Goal: Answer question/provide support

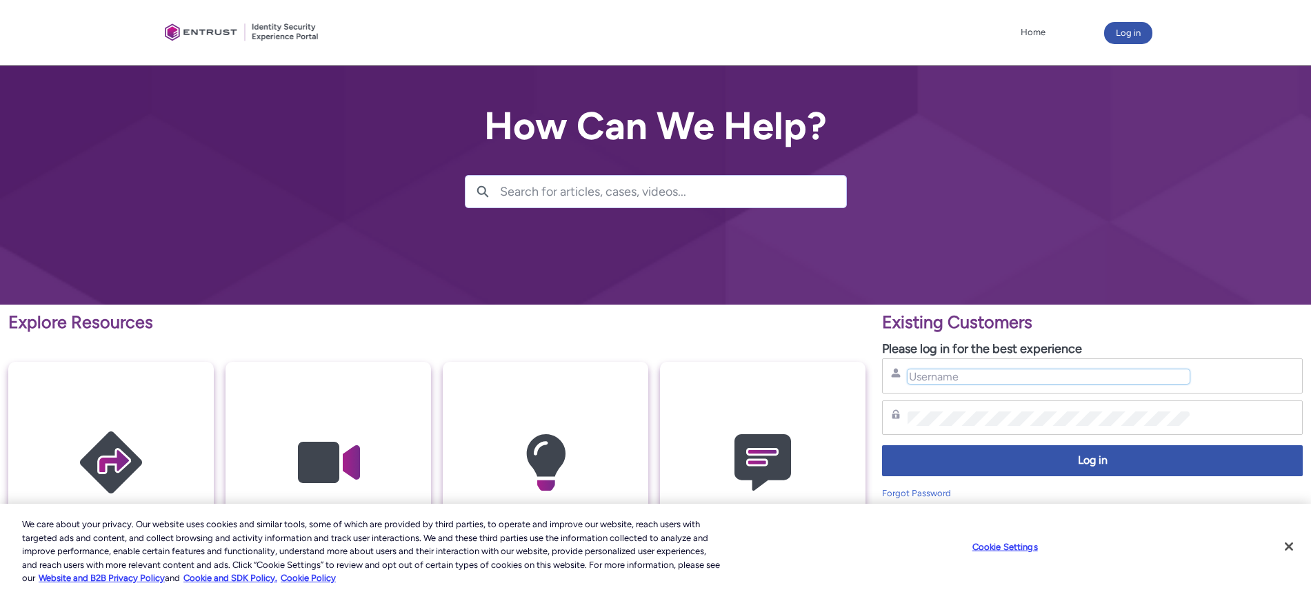
click at [942, 375] on input "Username" at bounding box center [1048, 377] width 282 height 14
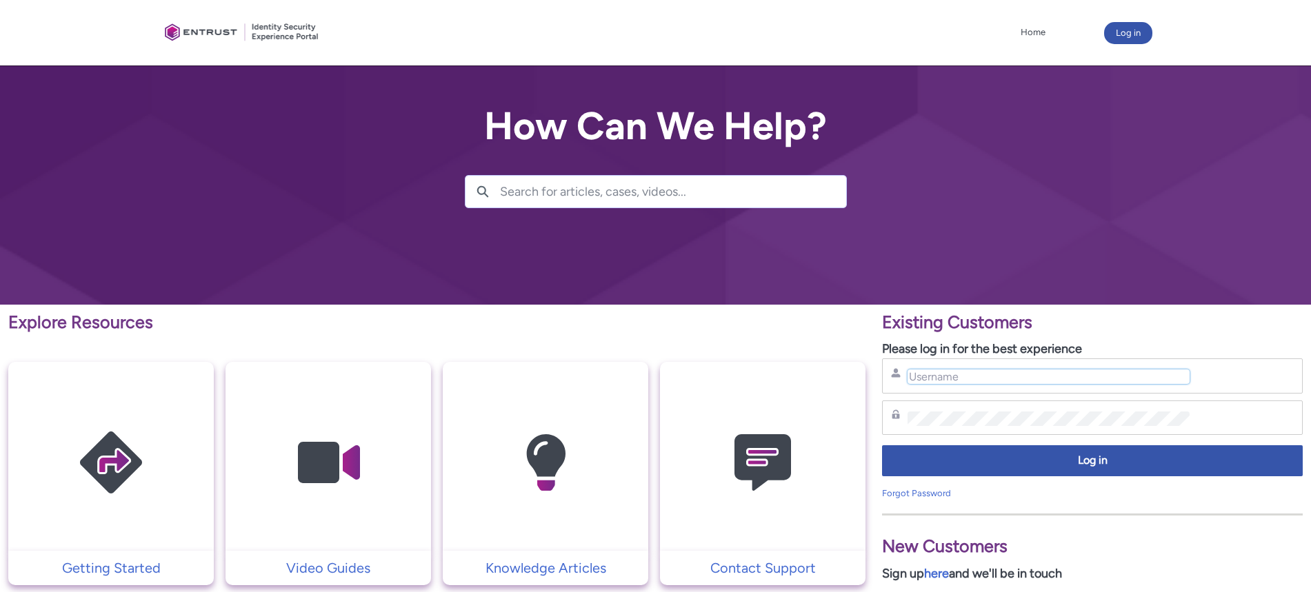
click at [942, 375] on input "Username" at bounding box center [1048, 377] width 282 height 14
type input "hank.hsu@zebedee.io"
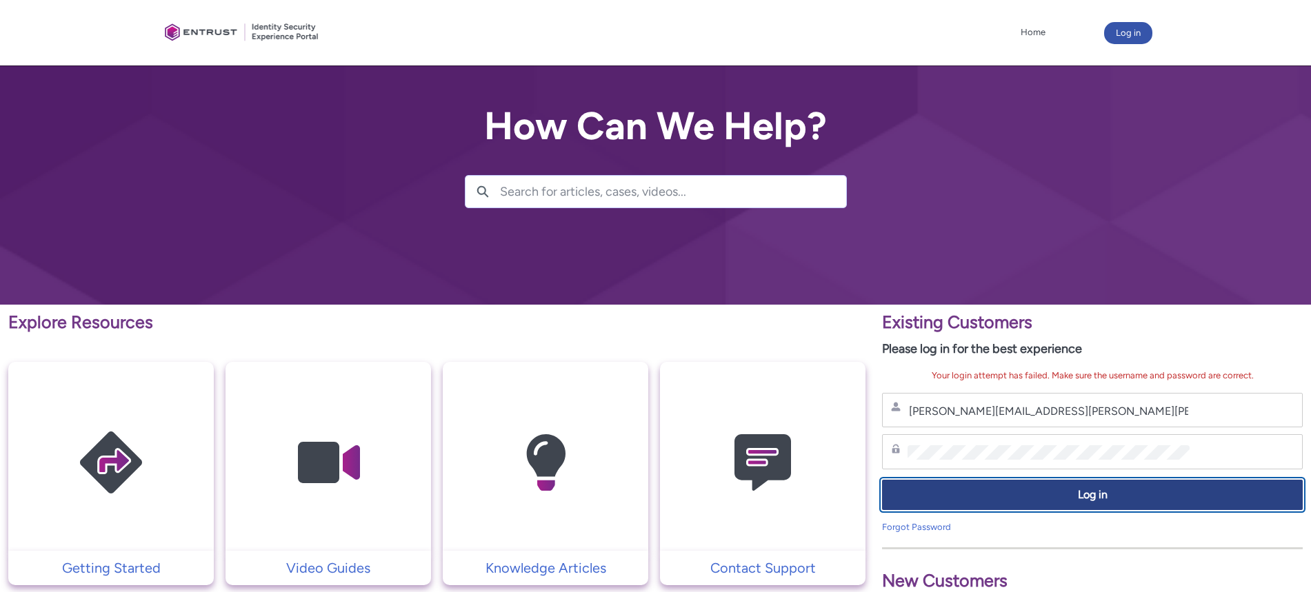
click at [1066, 505] on button "Log in" at bounding box center [1092, 495] width 421 height 31
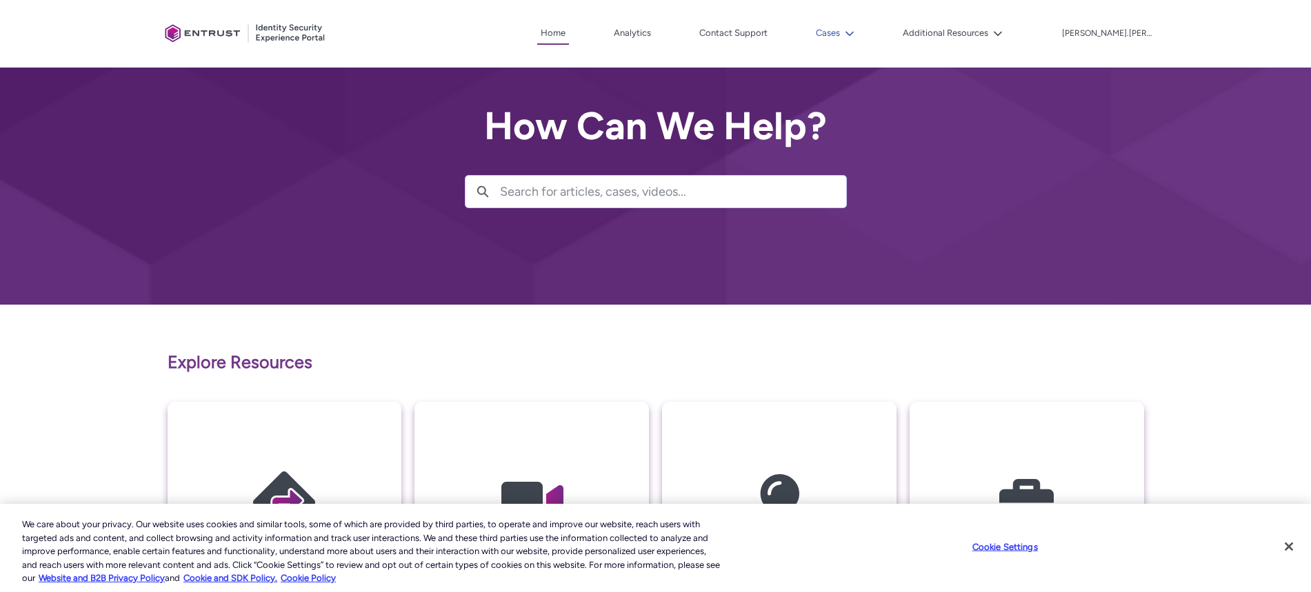
click at [854, 33] on icon at bounding box center [850, 34] width 10 height 10
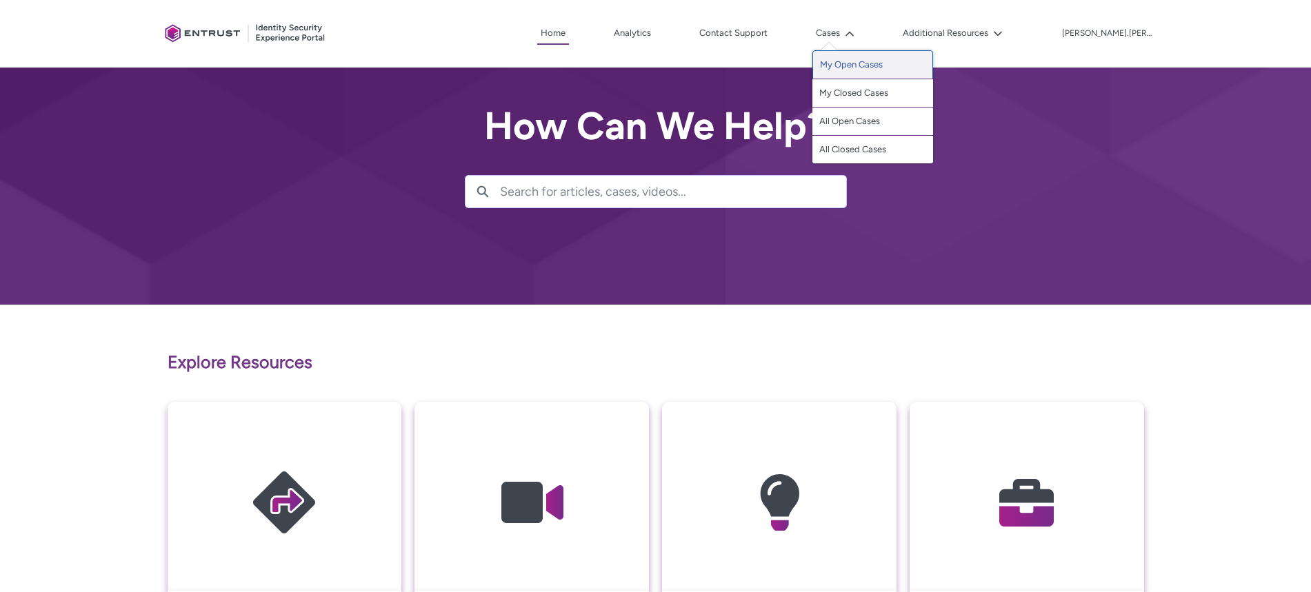
click at [896, 59] on link "My Open Cases" at bounding box center [872, 64] width 121 height 29
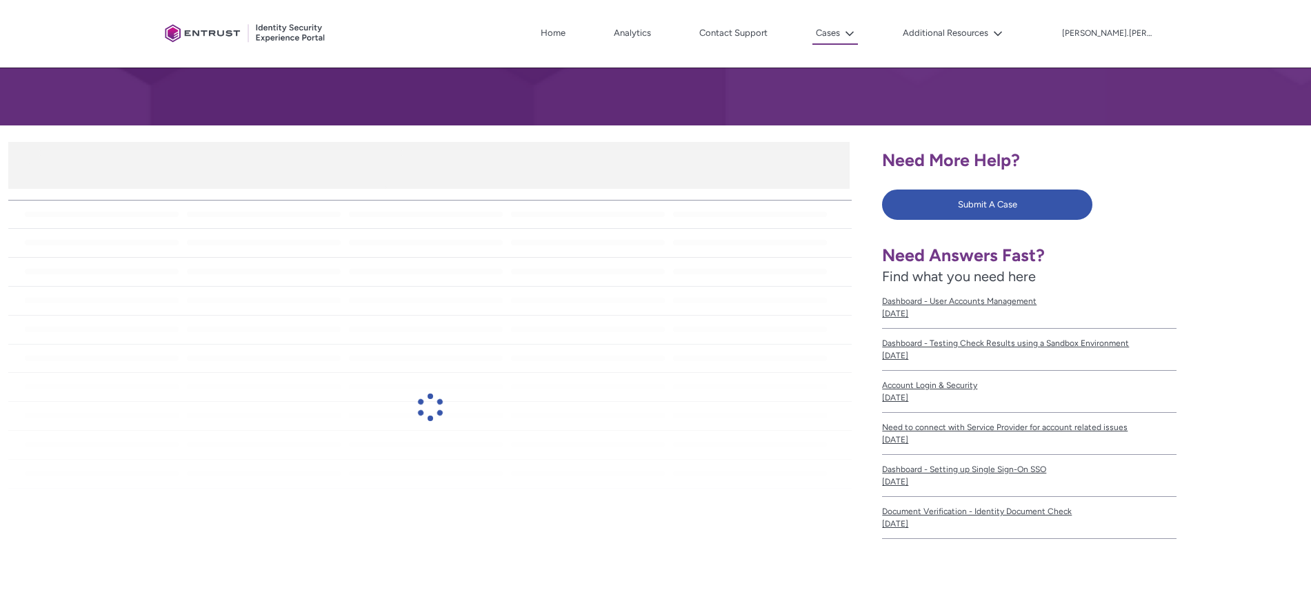
scroll to position [198, 0]
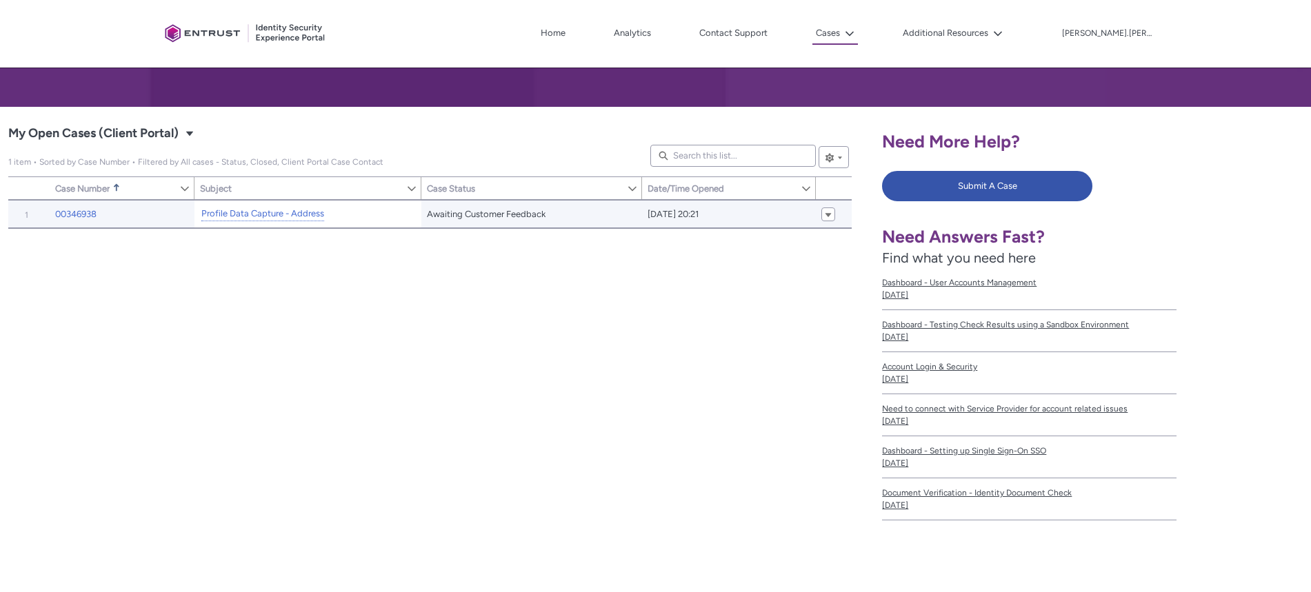
click at [263, 226] on td "Profile Data Capture - Address" at bounding box center [307, 214] width 227 height 28
click at [264, 222] on td "Profile Data Capture - Address" at bounding box center [307, 214] width 227 height 28
click at [265, 217] on link "Profile Data Capture - Address" at bounding box center [262, 214] width 123 height 14
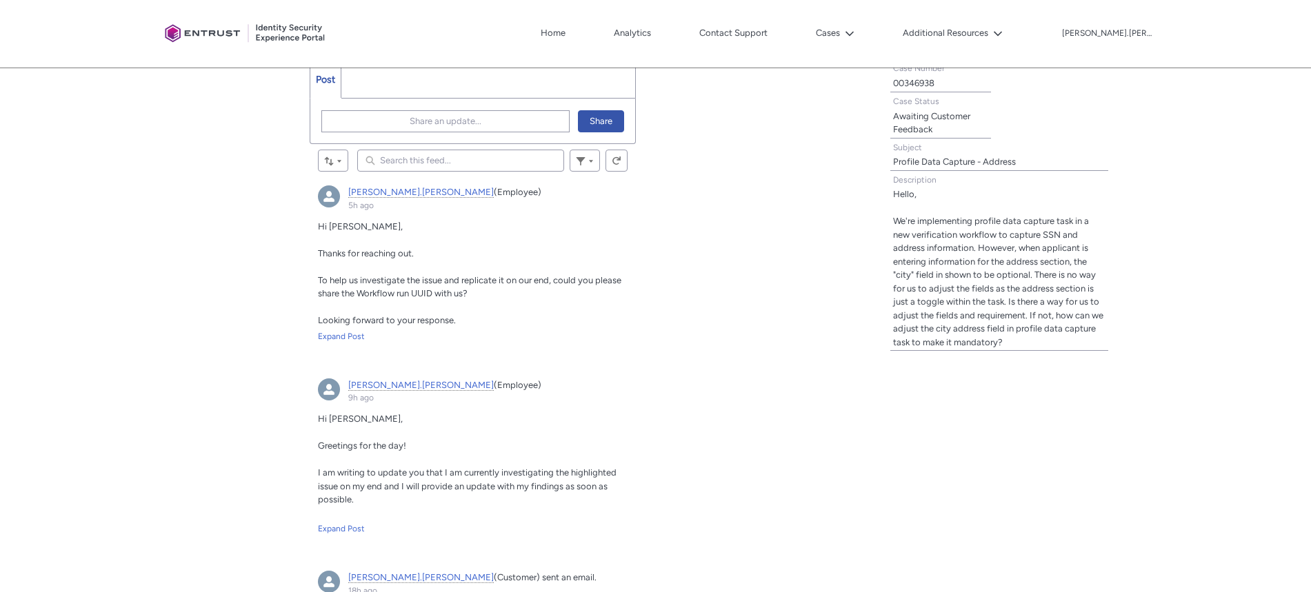
scroll to position [343, 0]
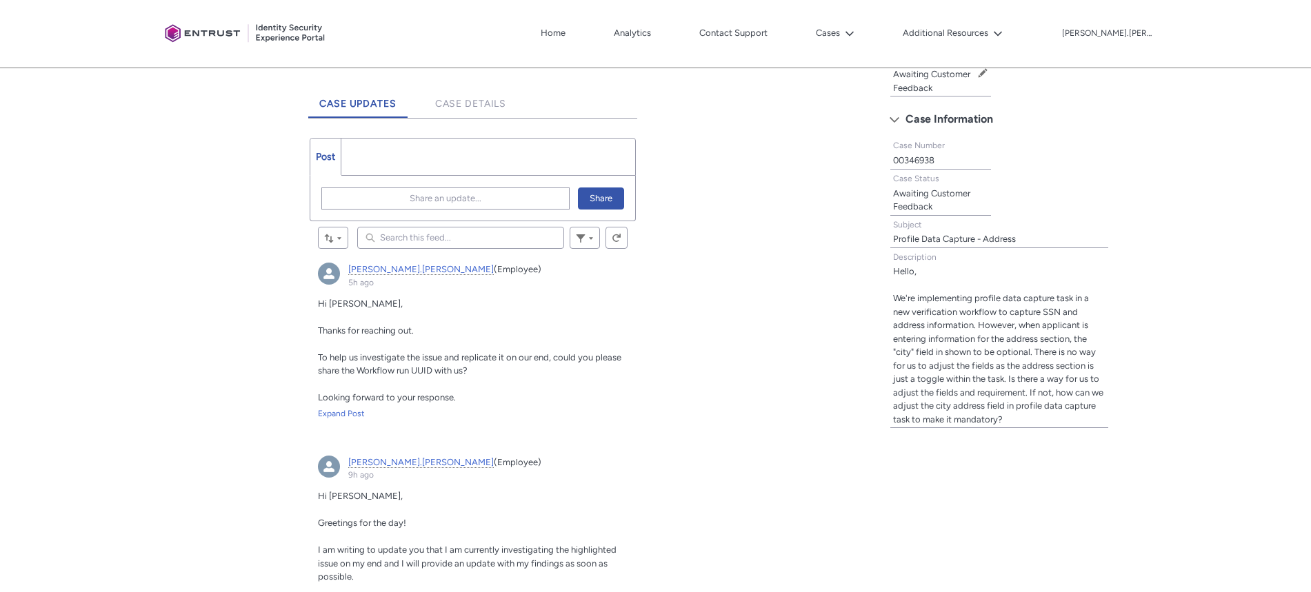
click at [461, 142] on ul "Post More" at bounding box center [473, 157] width 326 height 38
click at [428, 199] on span "Share an update..." at bounding box center [446, 198] width 72 height 21
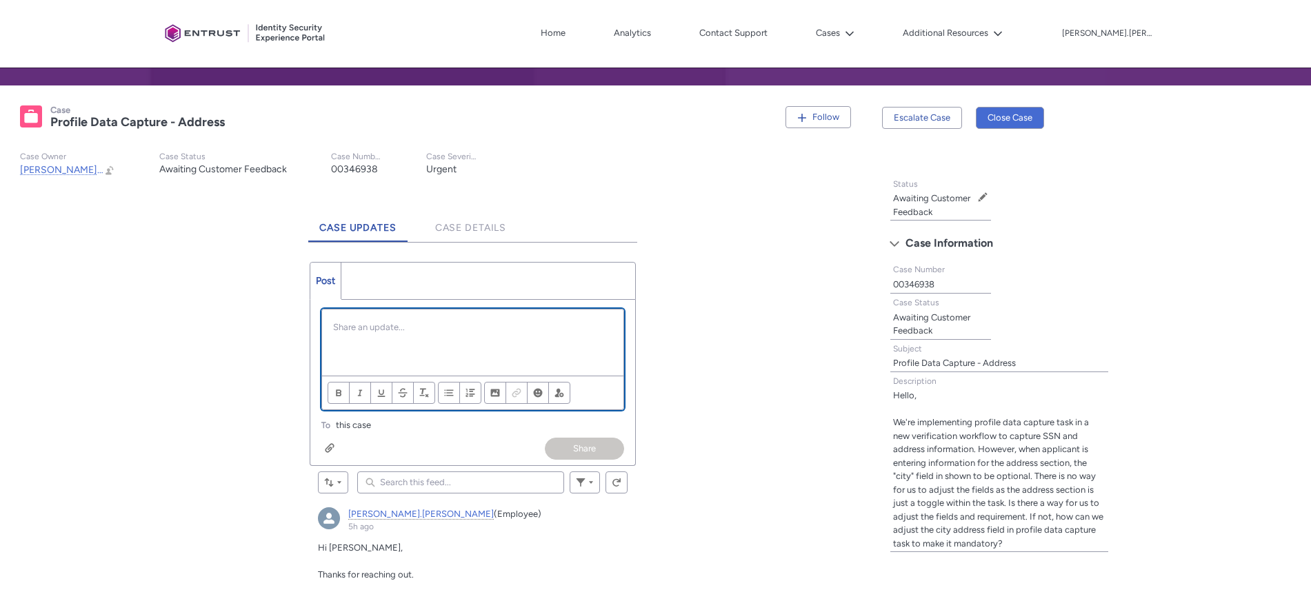
scroll to position [220, 0]
click at [452, 354] on div "Chatter Publisher" at bounding box center [472, 342] width 301 height 66
paste div "Chatter Publisher"
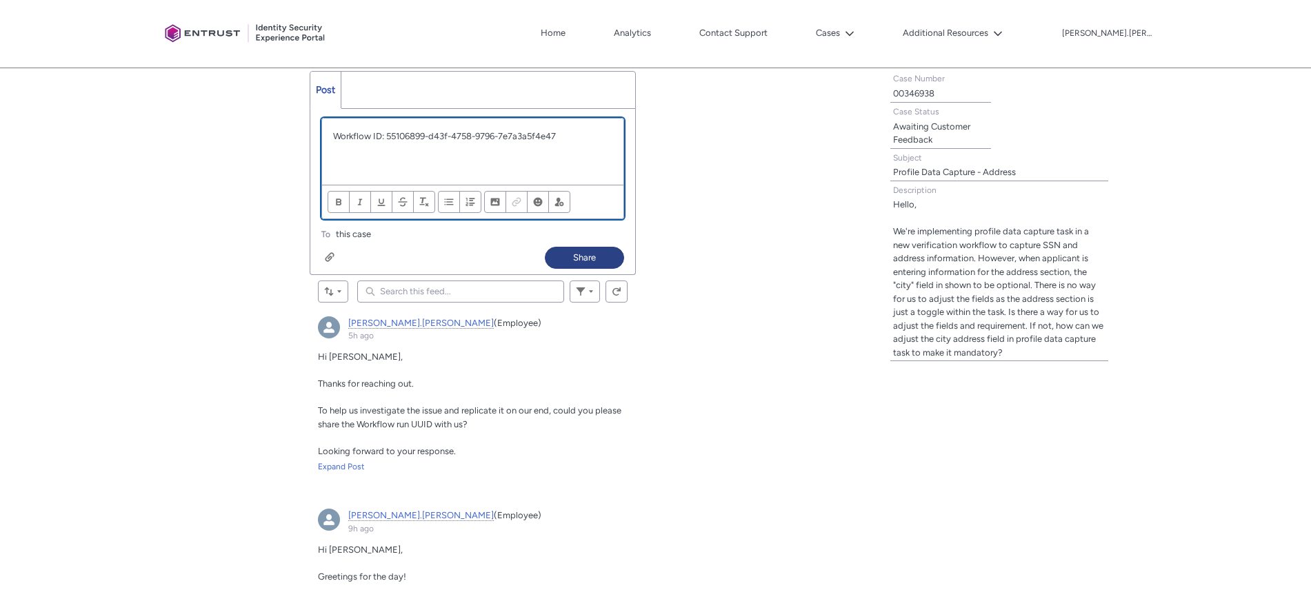
scroll to position [407, 0]
drag, startPoint x: 596, startPoint y: 150, endPoint x: 181, endPoint y: 79, distance: 421.2
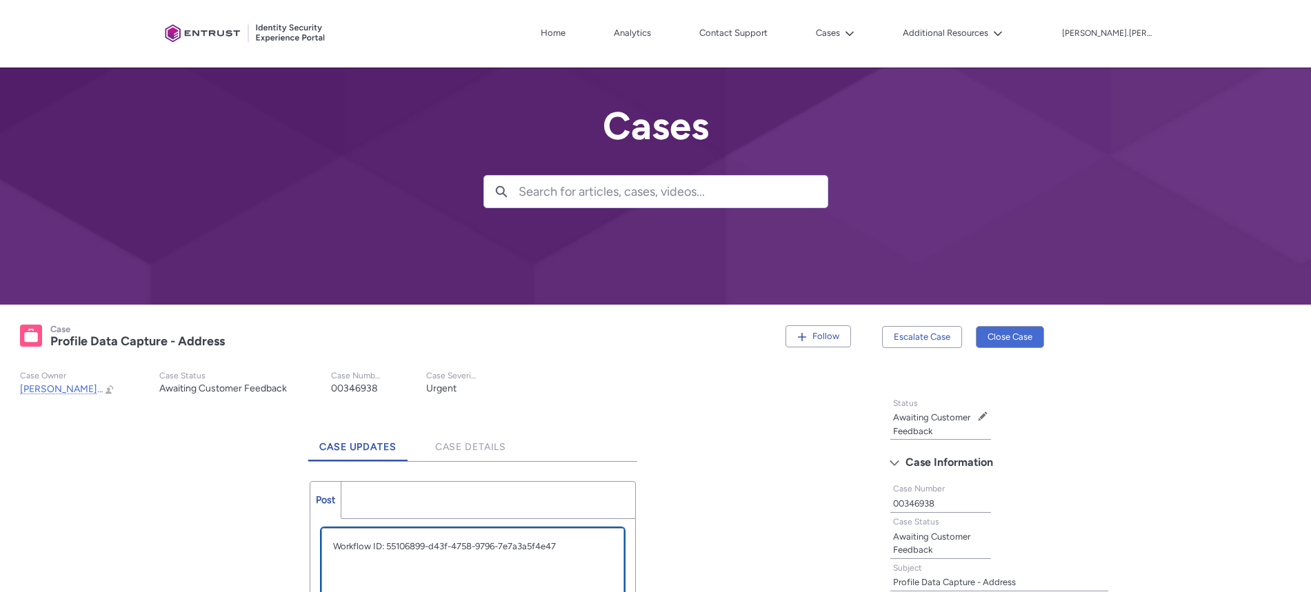
scroll to position [214, 0]
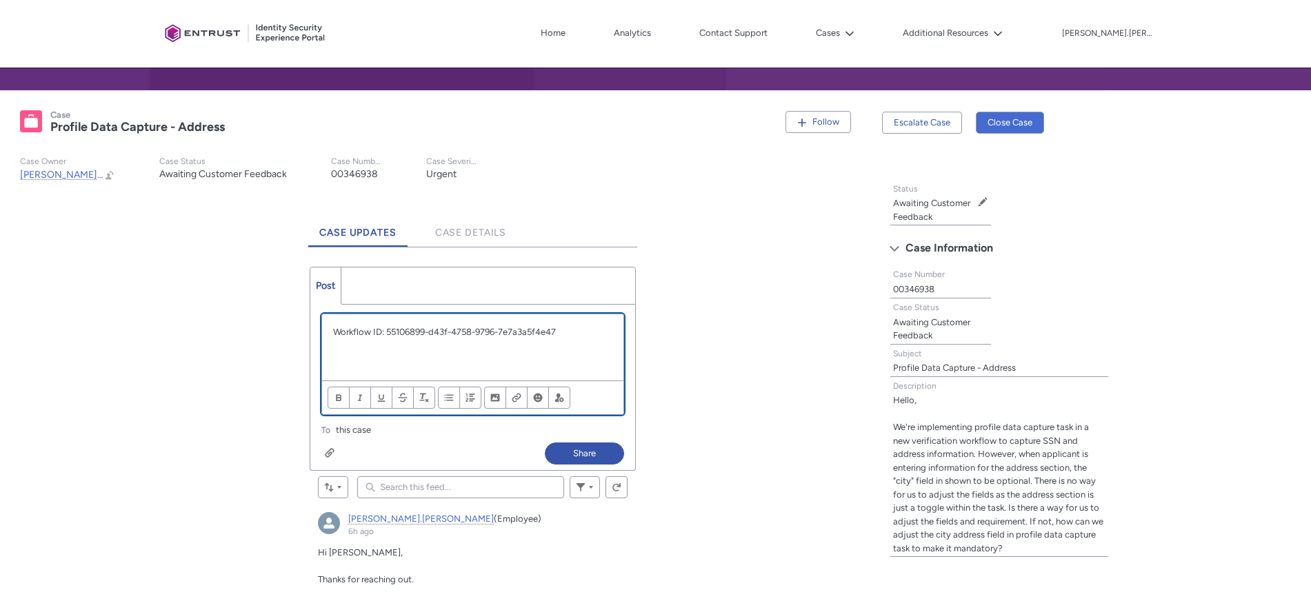
click at [507, 362] on p "Chatter Publisher" at bounding box center [472, 359] width 279 height 14
click at [508, 353] on p "Chatter Publisher" at bounding box center [472, 359] width 279 height 14
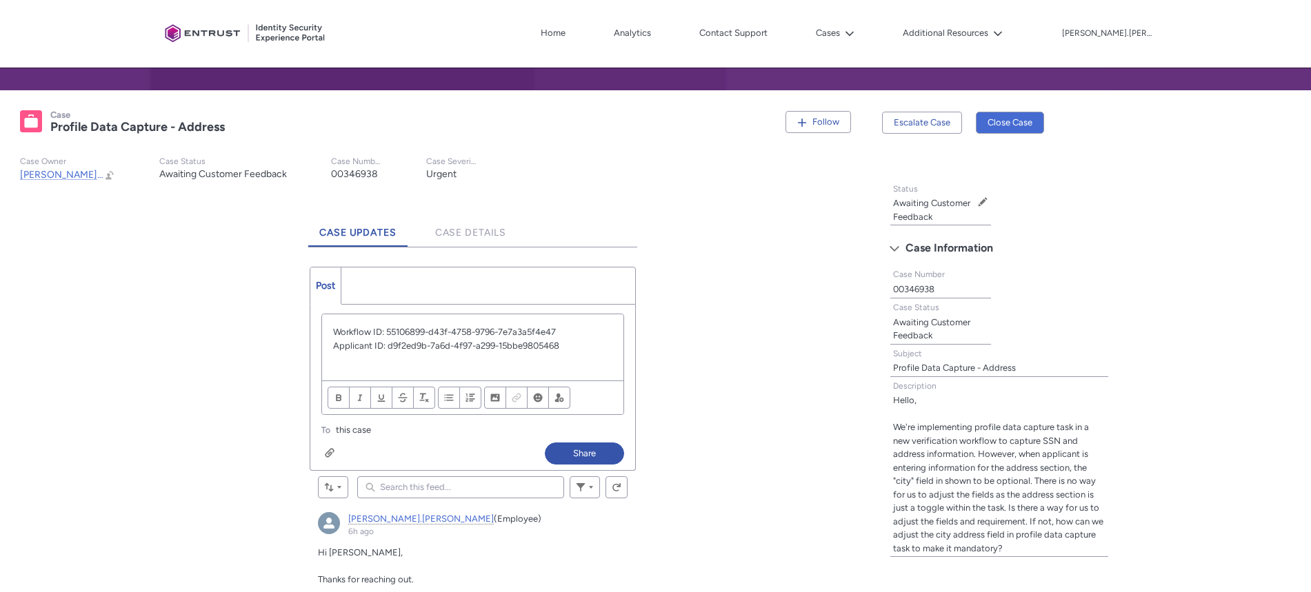
click at [338, 456] on div "Attach up to 10 files Attach up to 10 files" at bounding box center [432, 452] width 223 height 19
click at [328, 454] on div "Chatter Publisher" at bounding box center [330, 452] width 10 height 11
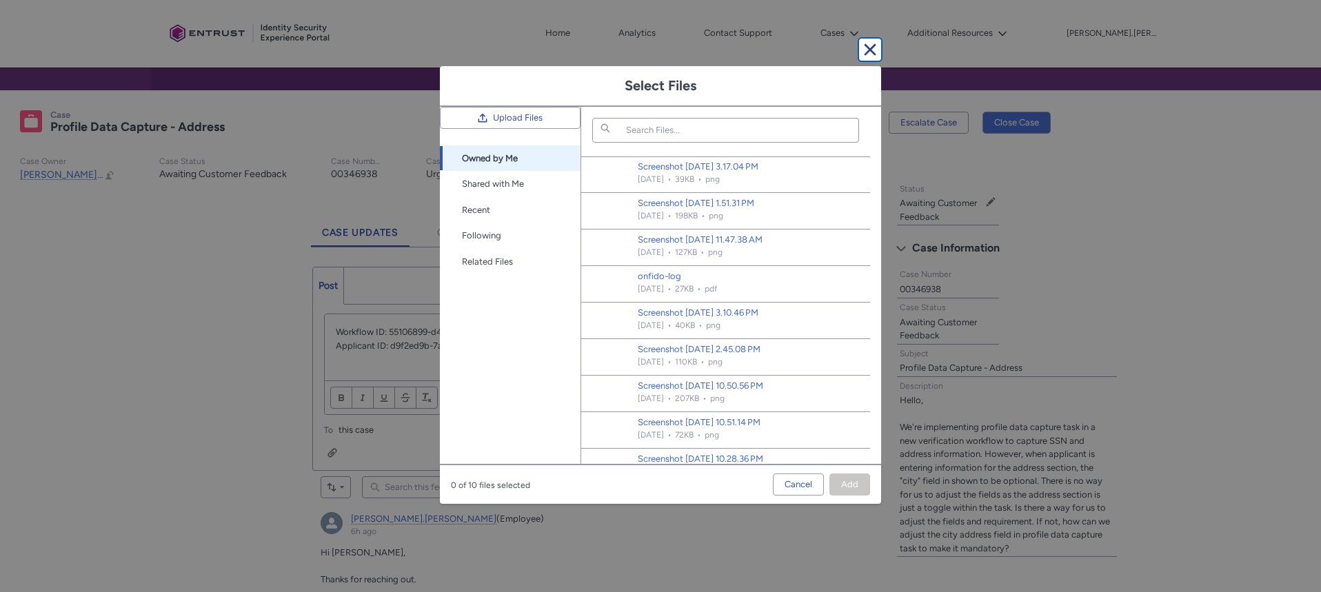
click at [873, 53] on button "Cancel and close" at bounding box center [870, 50] width 22 height 22
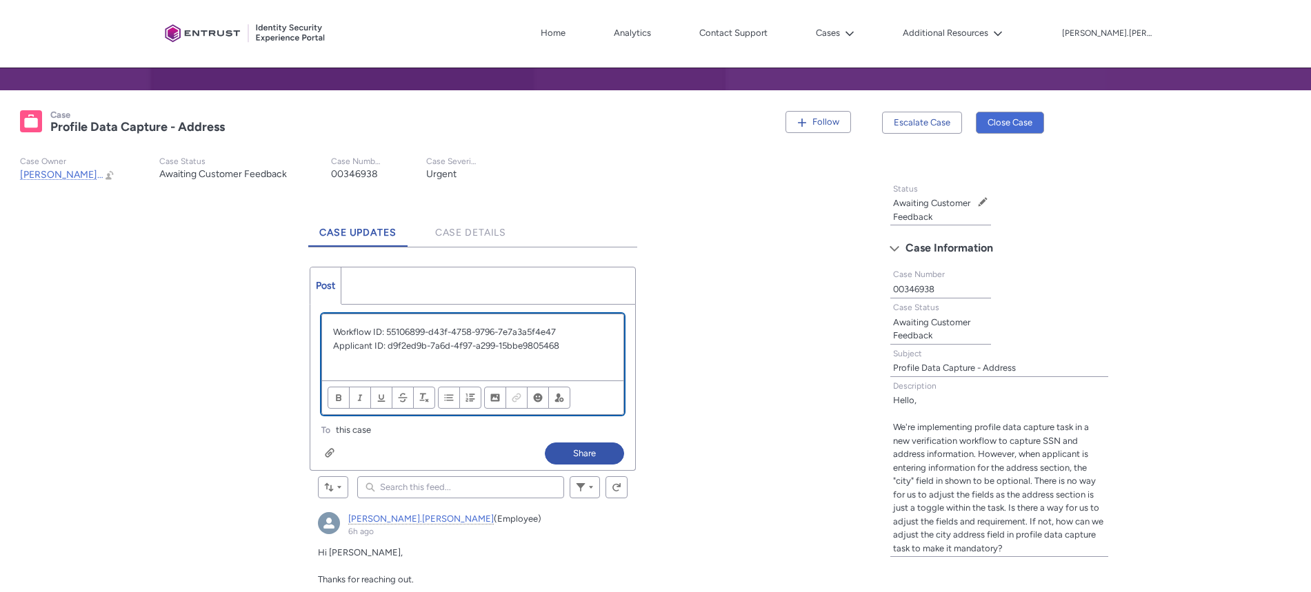
click at [336, 332] on p "Workflow ID: 55106899-d43f-4758-9796-7e7a3a5f4e47" at bounding box center [472, 332] width 279 height 14
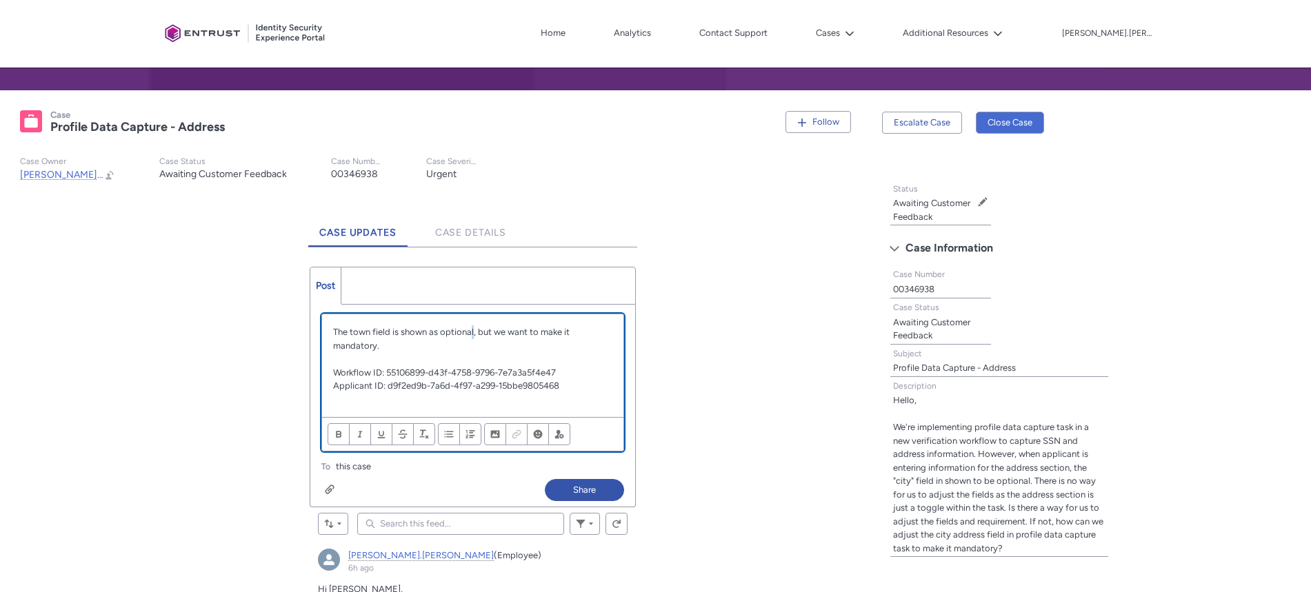
click at [473, 333] on p "The town field is shown as optional, but we want to make it mandatory." at bounding box center [472, 338] width 279 height 27
click at [523, 343] on p "The town field is shown as optional during verification process, but we want to…" at bounding box center [472, 338] width 279 height 27
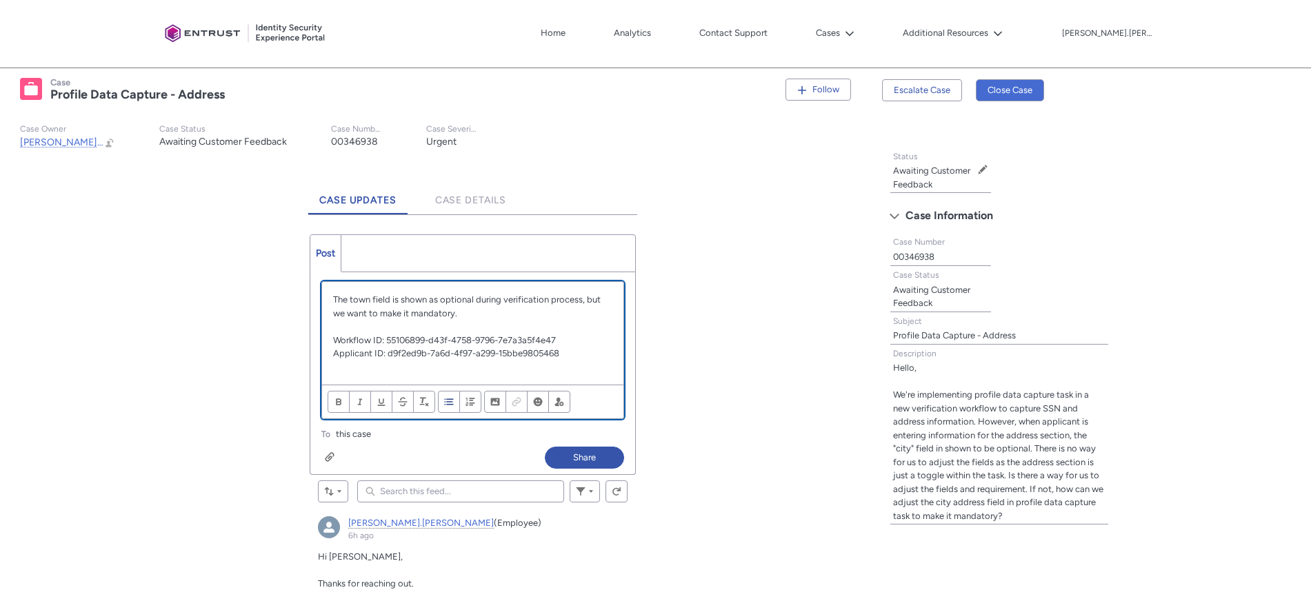
scroll to position [252, 0]
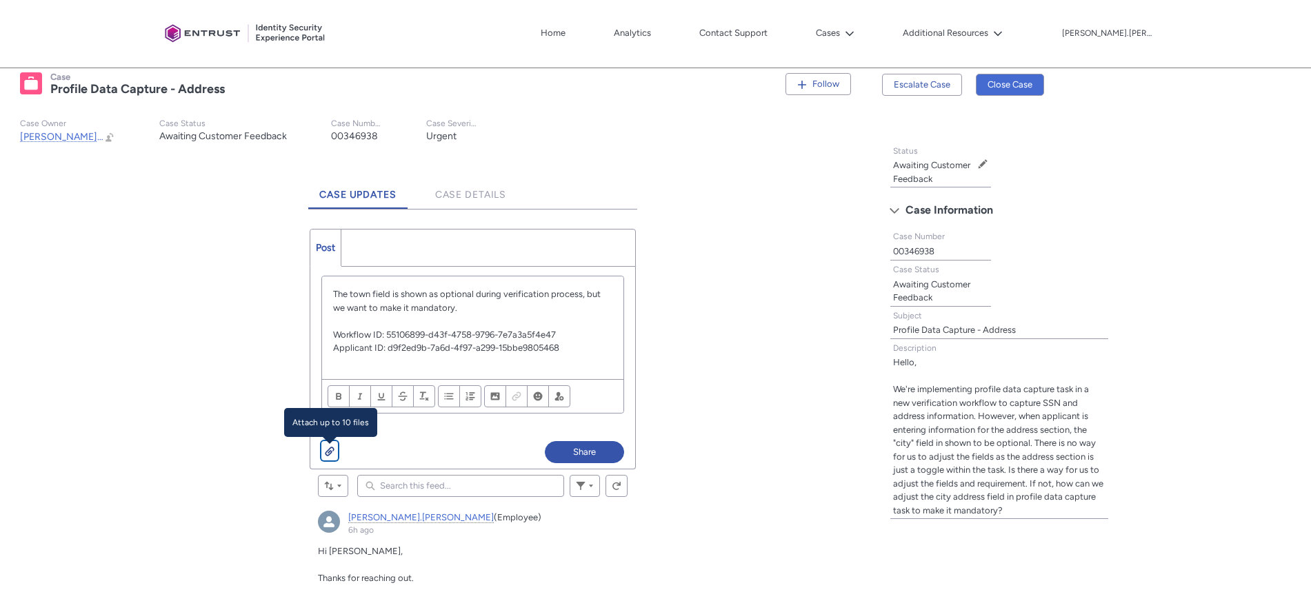
click at [334, 457] on button "Attach up to 10 files" at bounding box center [329, 450] width 17 height 19
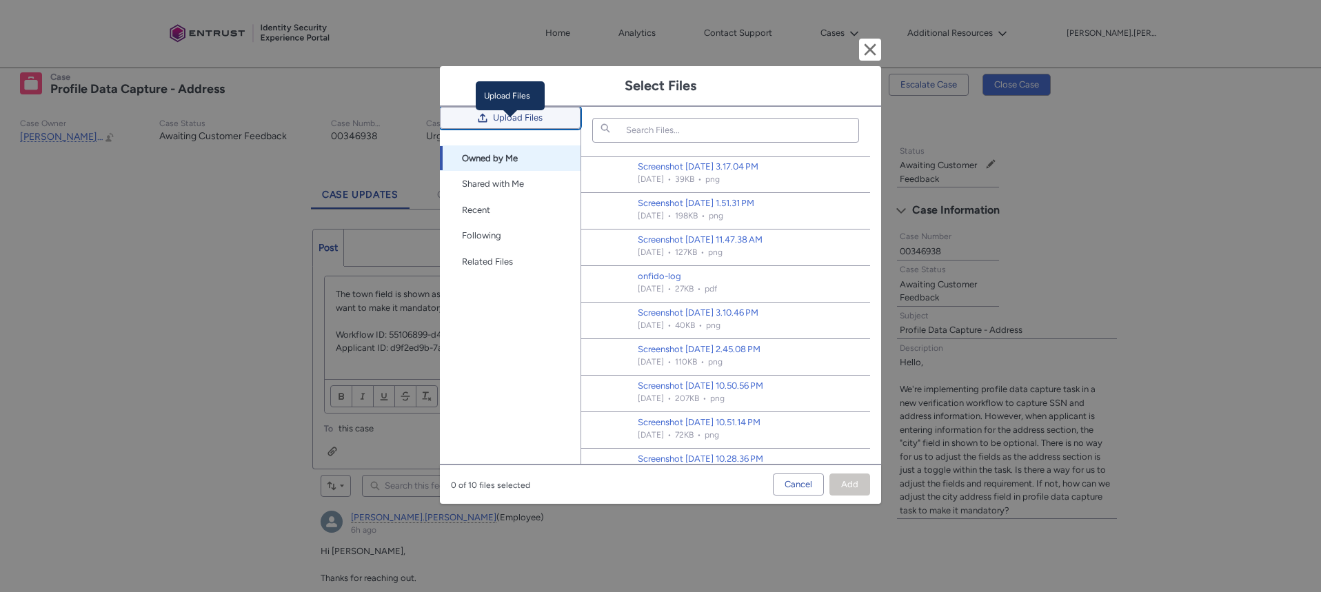
click at [516, 128] on span "Upload Files" at bounding box center [518, 118] width 50 height 21
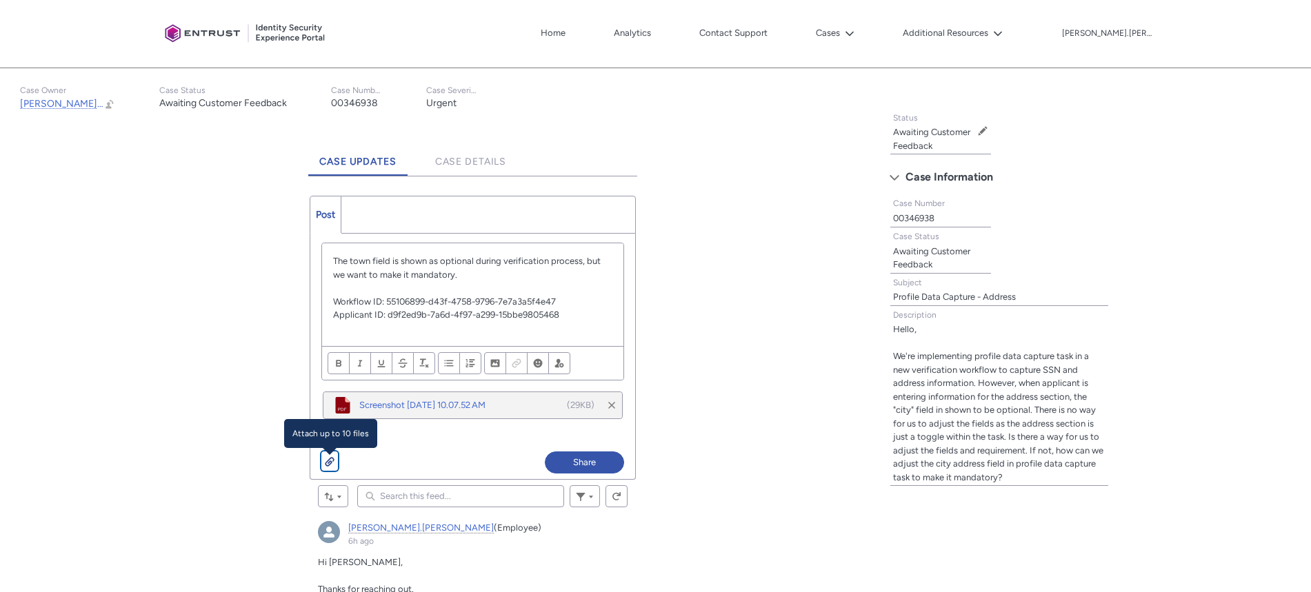
scroll to position [270, 0]
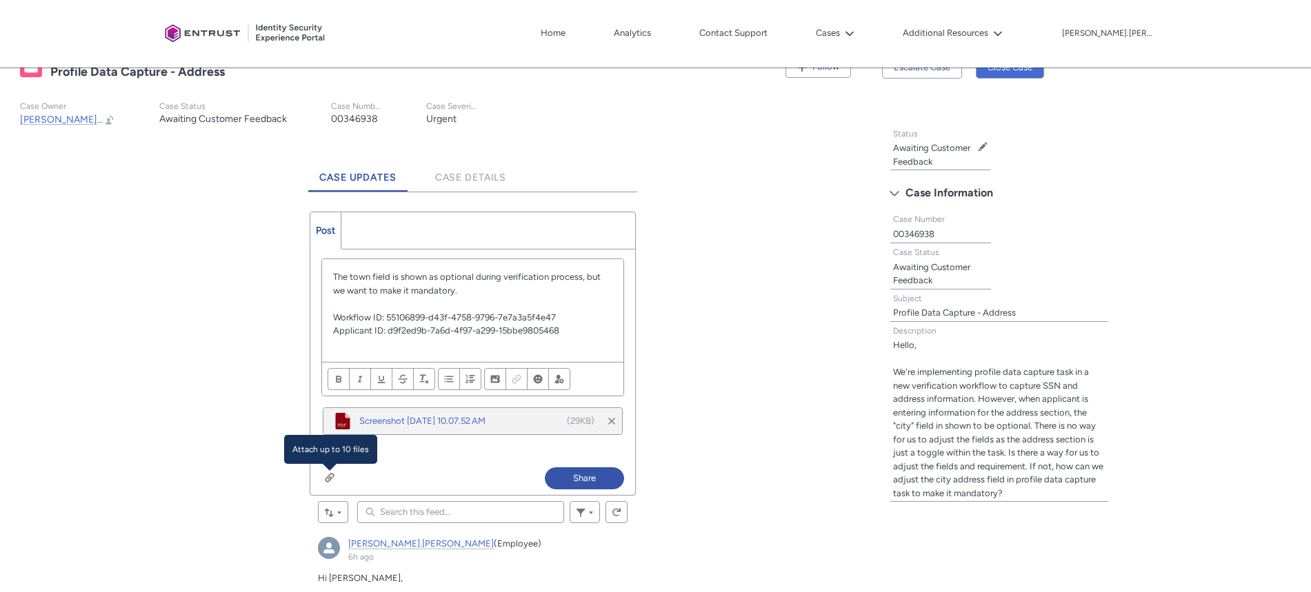
click at [594, 332] on p "Applicant ID: d9f2ed9b-7a6d-4f97-a299-15bbe9805468" at bounding box center [472, 331] width 279 height 14
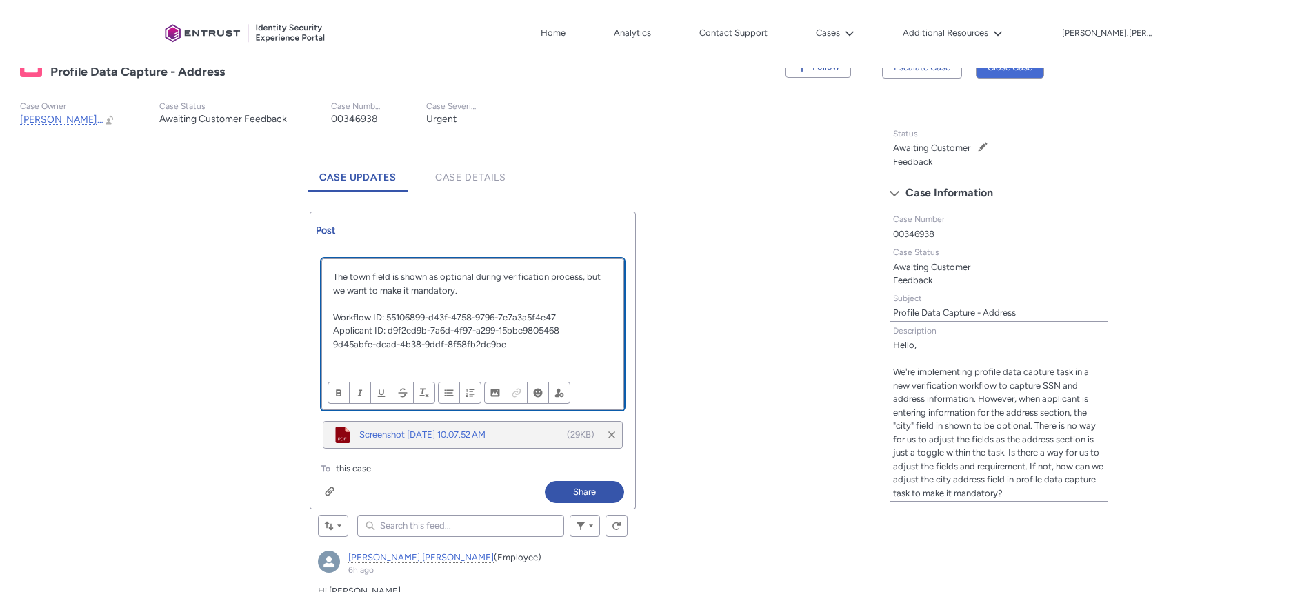
scroll to position [0, 0]
click at [334, 346] on p "9d45abfe-dcad-4b38-9ddf-8f58fb2dc9be" at bounding box center [472, 345] width 279 height 14
click at [578, 488] on button "Share" at bounding box center [584, 492] width 79 height 22
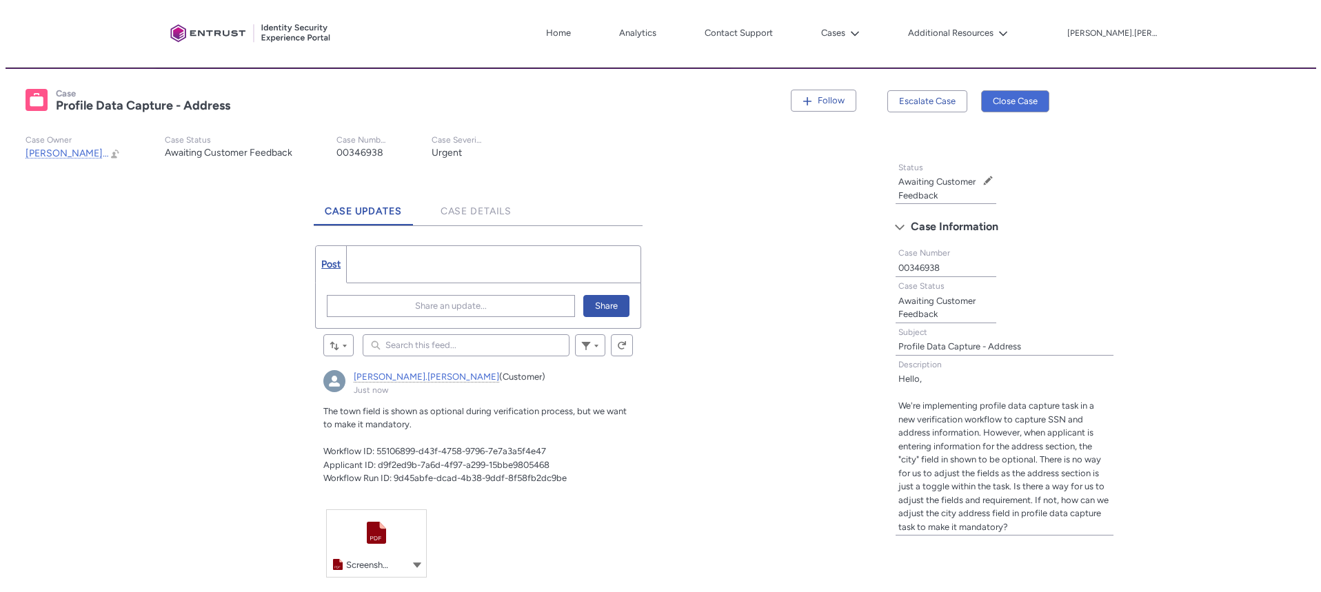
scroll to position [259, 0]
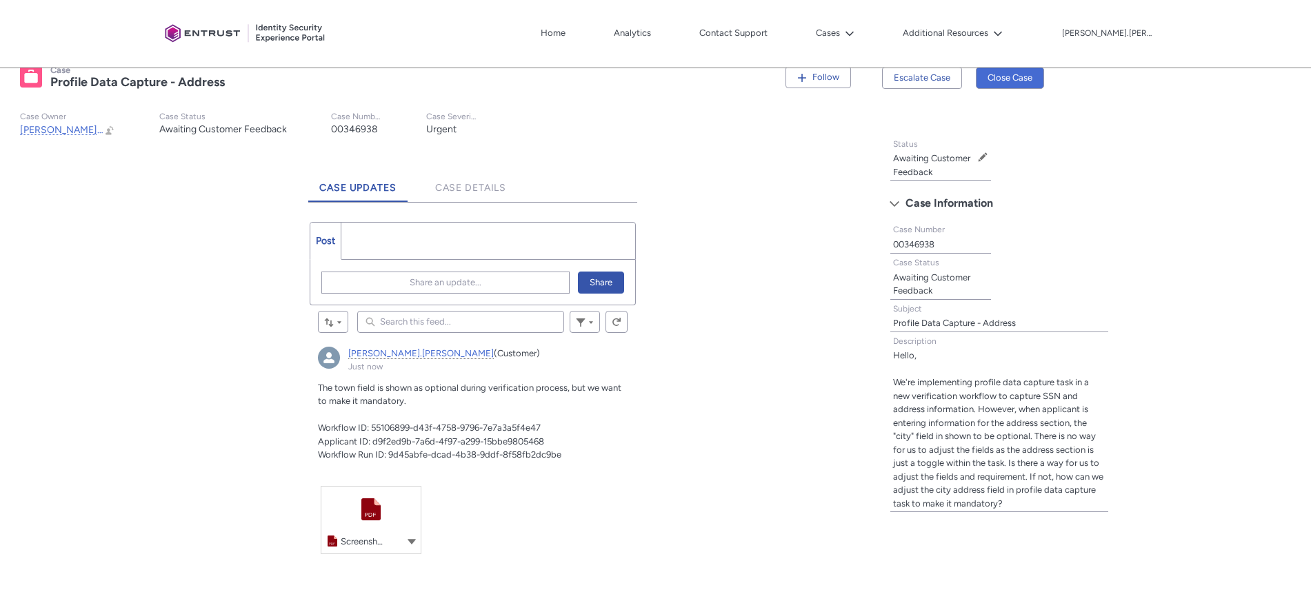
click at [339, 530] on div "Adobe PDF Screenshot [DATE] 10.07.52 AM" at bounding box center [370, 542] width 99 height 25
click at [368, 506] on link "Adobe PDF Screenshot [DATE] 10.07.52 AM" at bounding box center [370, 520] width 99 height 67
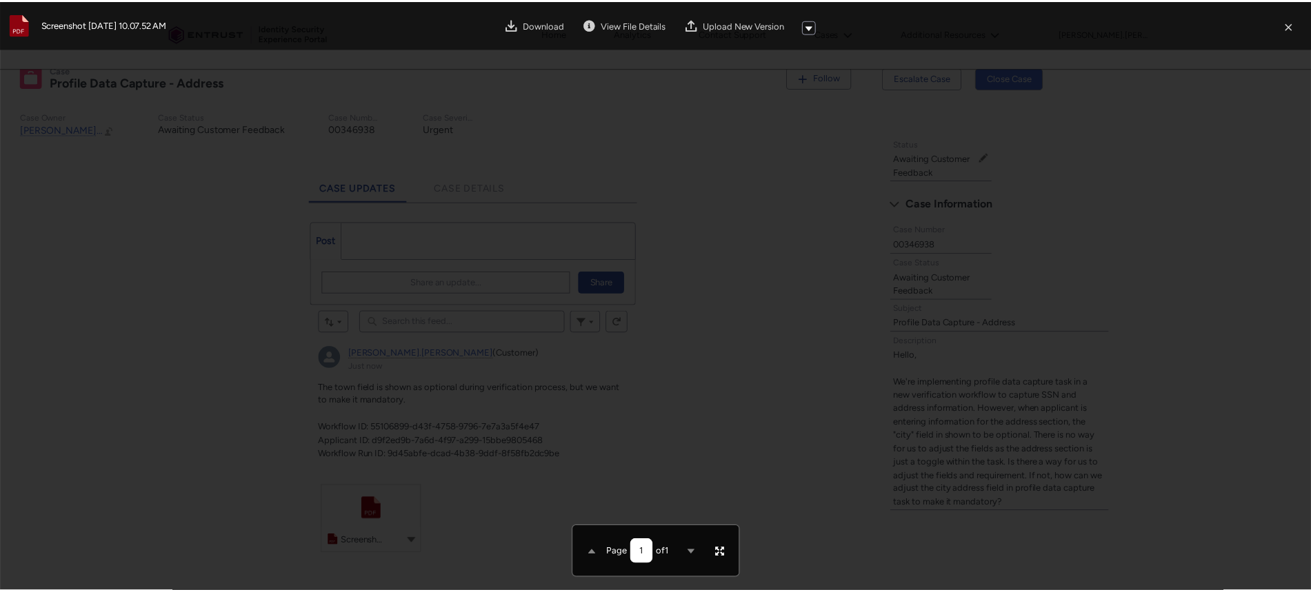
scroll to position [203, 0]
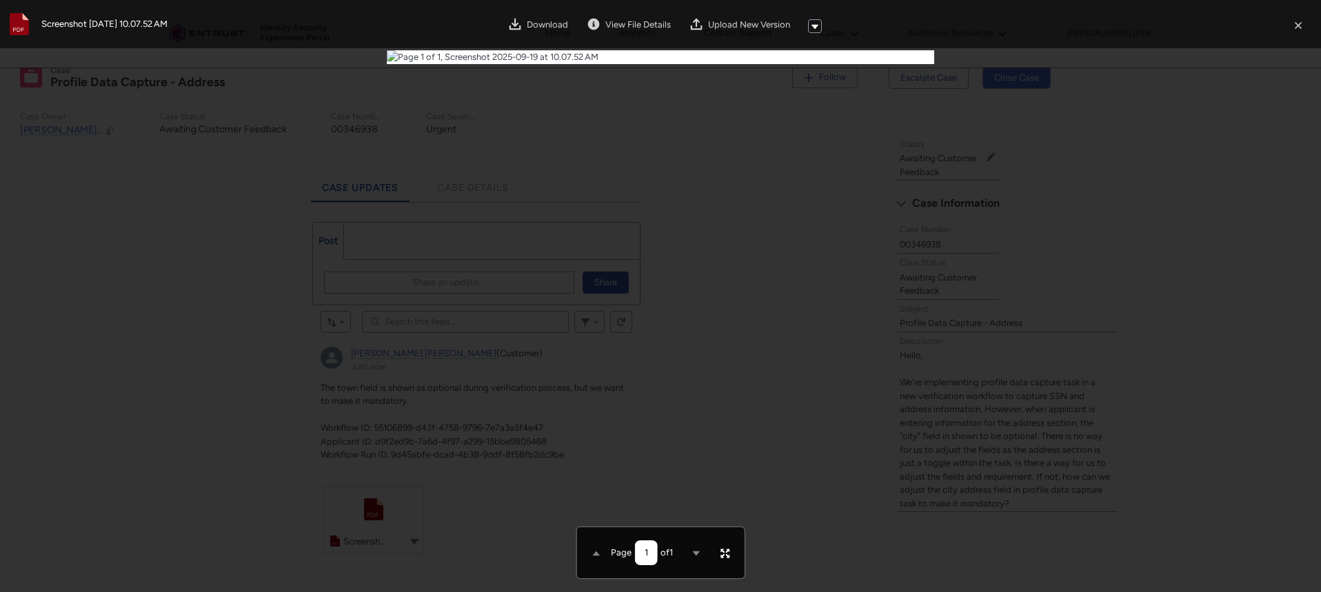
click at [235, 87] on div at bounding box center [660, 43] width 1321 height 87
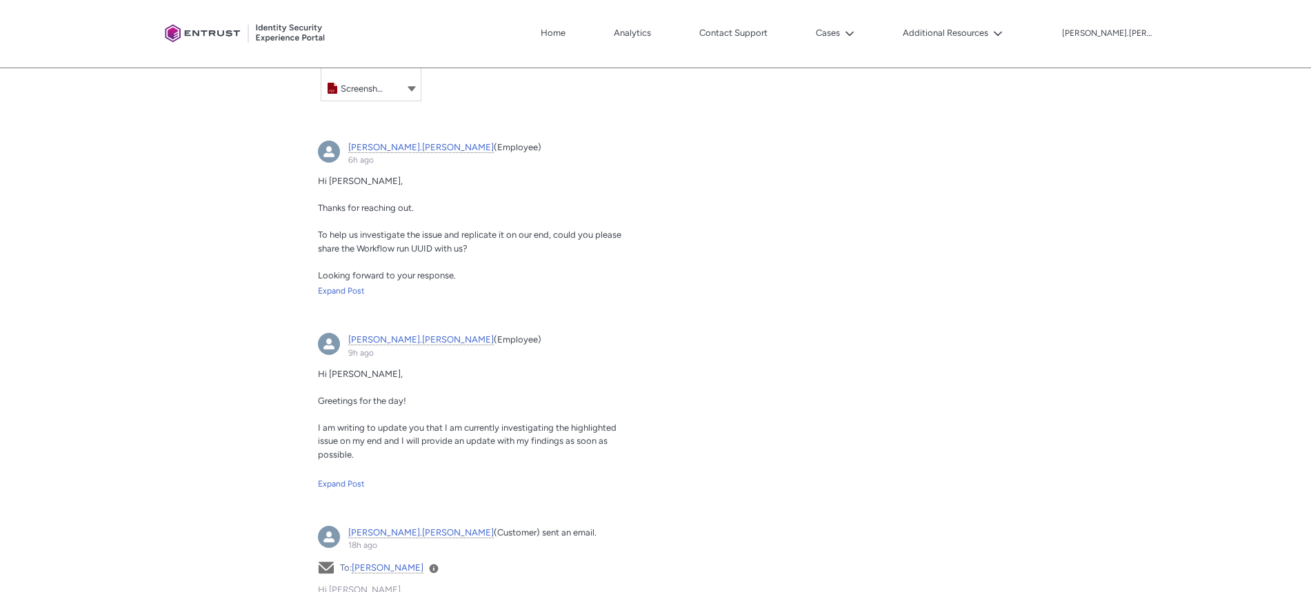
scroll to position [185, 0]
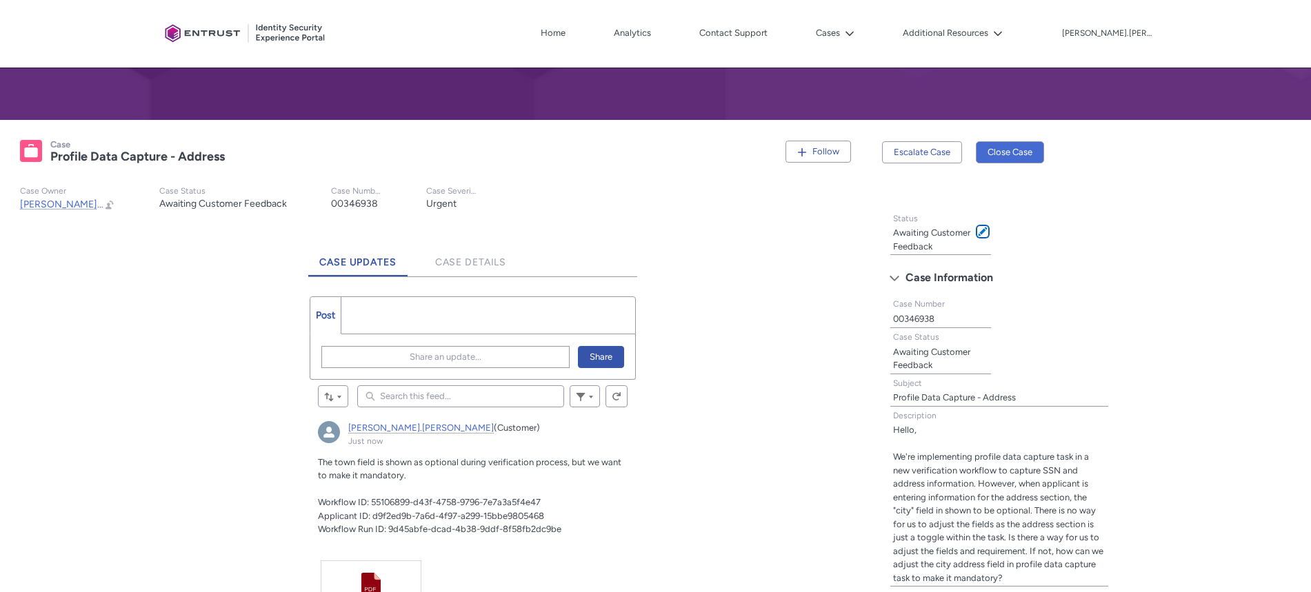
click at [986, 232] on span at bounding box center [983, 232] width 10 height 10
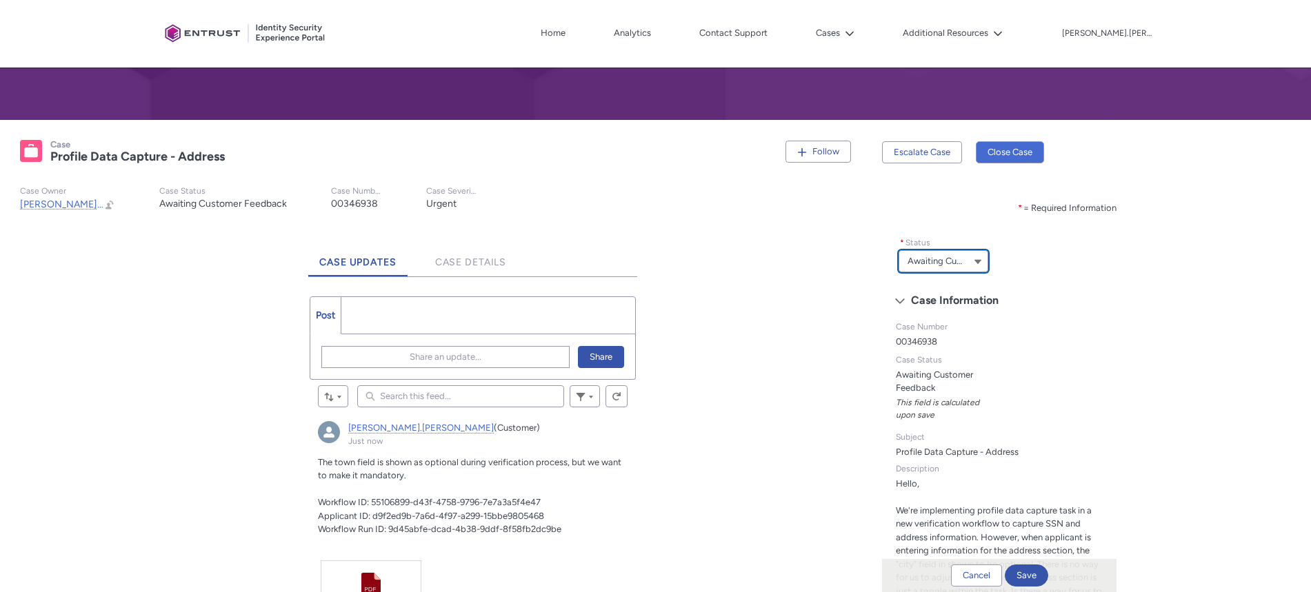
click at [980, 260] on button "Awaiting Customer Feedback" at bounding box center [943, 261] width 90 height 22
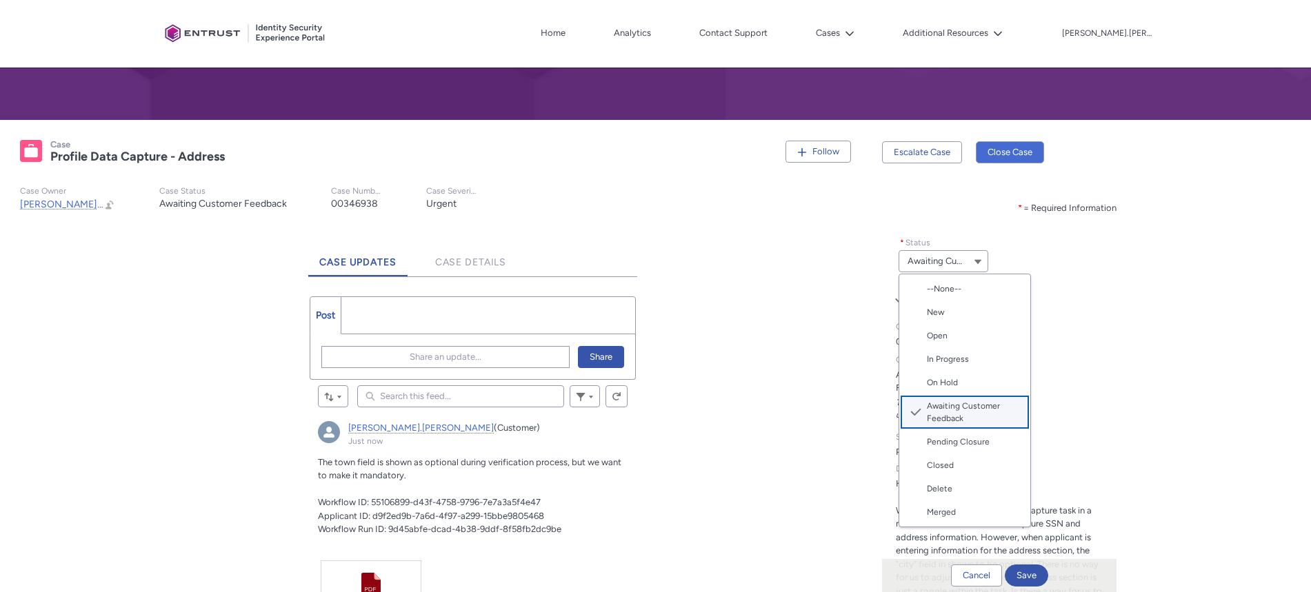
click at [1164, 287] on div "Tabs * = Required Information * Status Awaiting Customer Feedback --None-- New …" at bounding box center [1092, 450] width 421 height 490
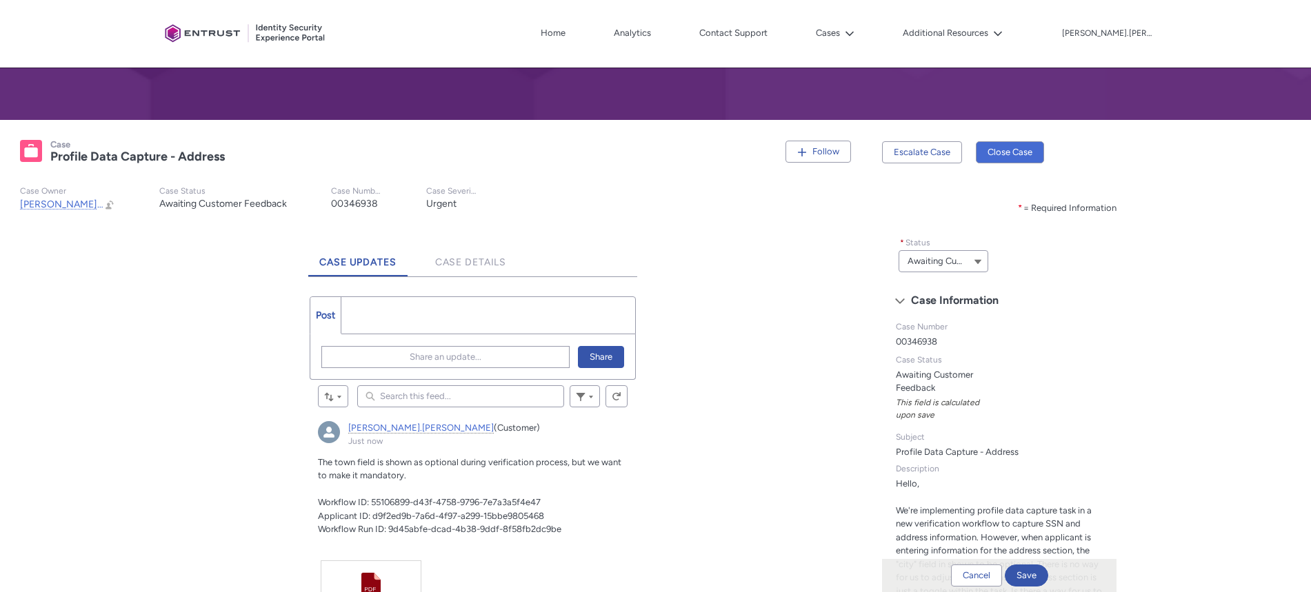
click at [819, 208] on slot "Case Owner [PERSON_NAME].[PERSON_NAME] Open [PERSON_NAME].[PERSON_NAME] Preview…" at bounding box center [437, 199] width 856 height 48
